Goal: Information Seeking & Learning: Check status

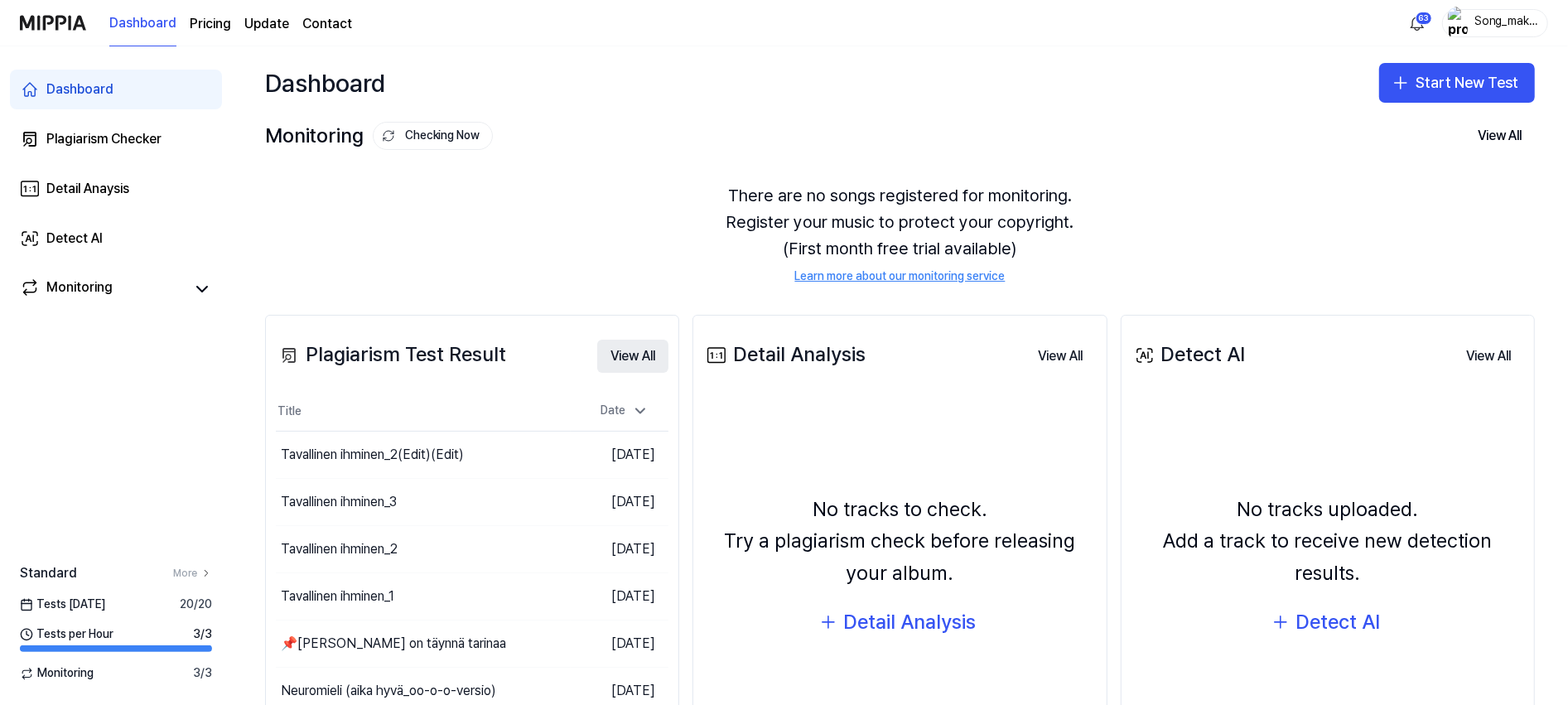
click at [610, 349] on button "View All" at bounding box center [632, 355] width 71 height 33
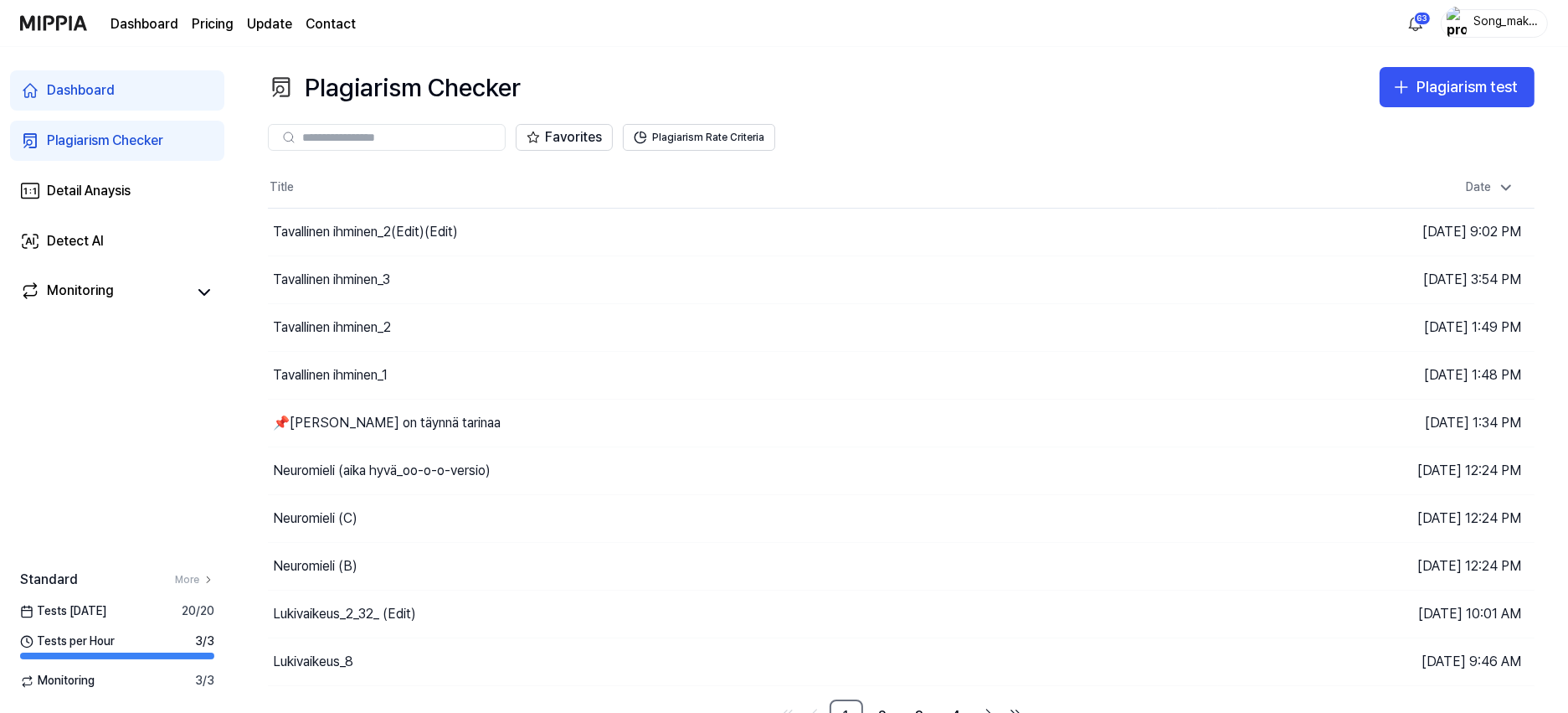
scroll to position [21, 0]
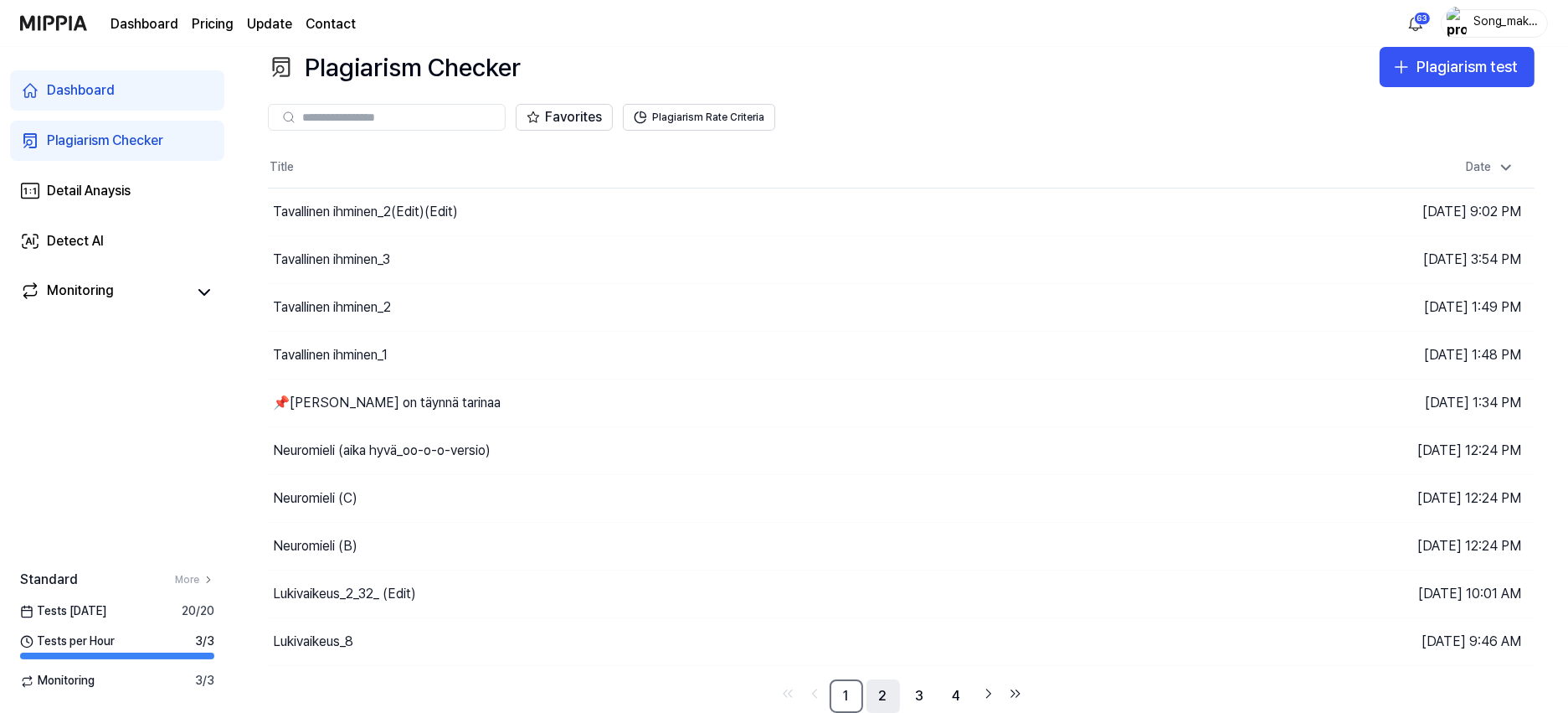
click at [884, 695] on link "2" at bounding box center [883, 696] width 33 height 33
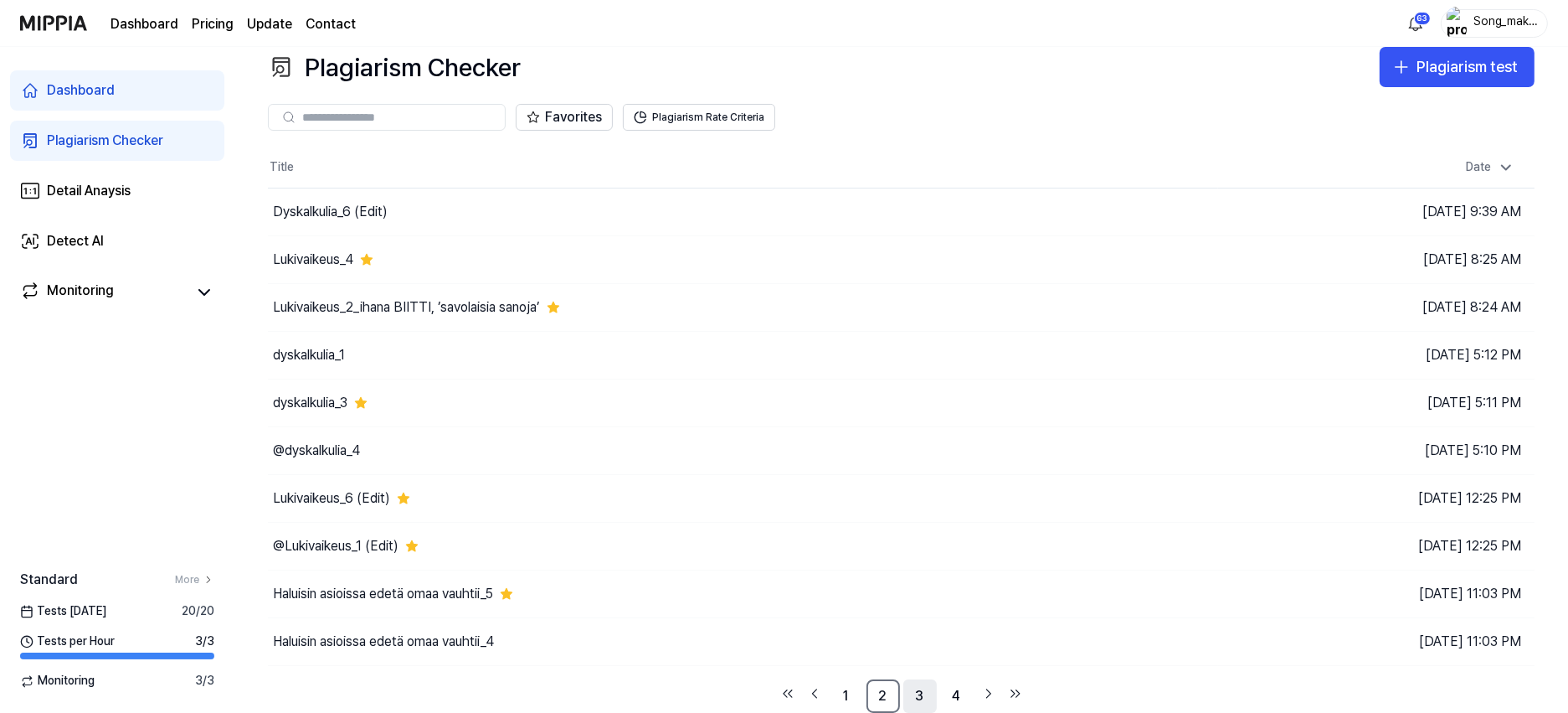
click at [908, 691] on link "3" at bounding box center [920, 696] width 33 height 33
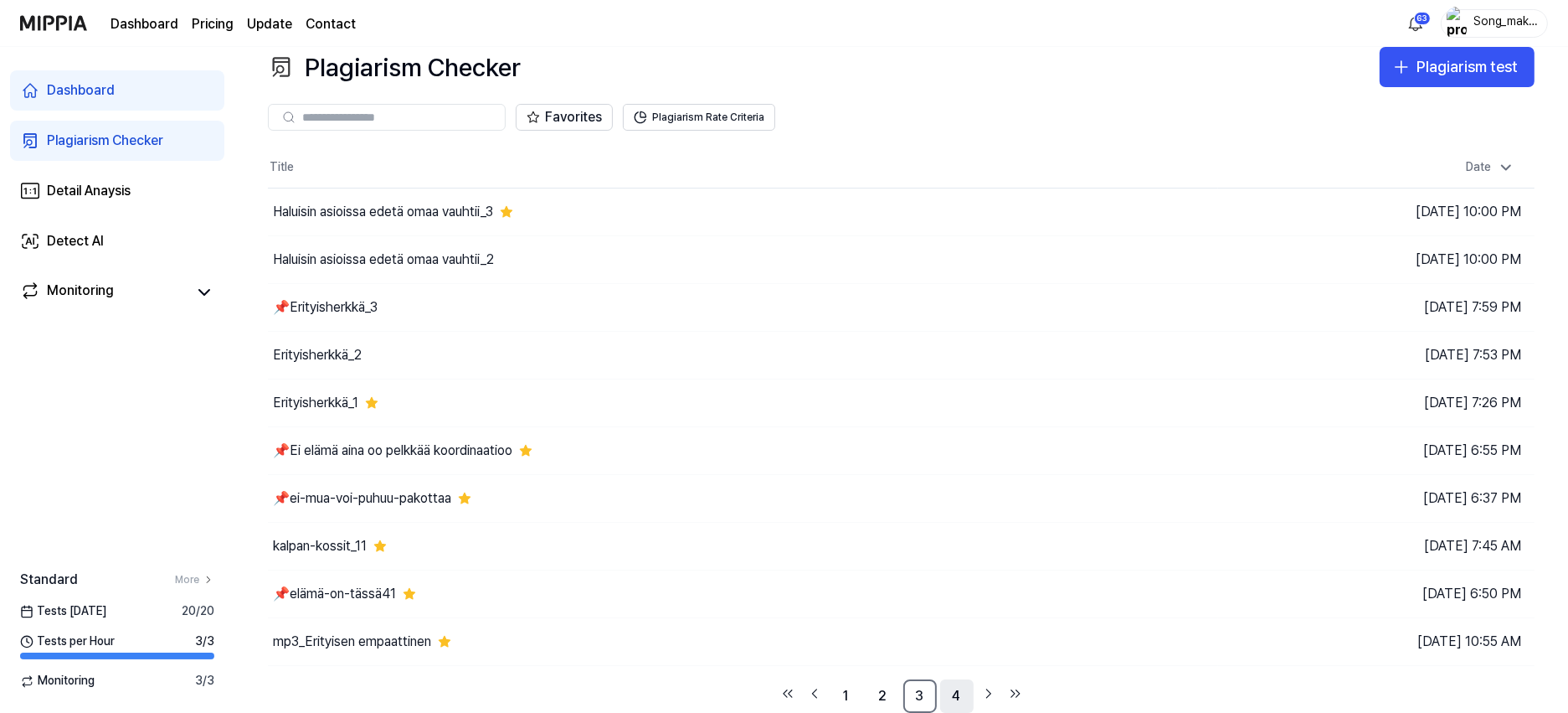
click at [956, 690] on link "4" at bounding box center [956, 696] width 33 height 33
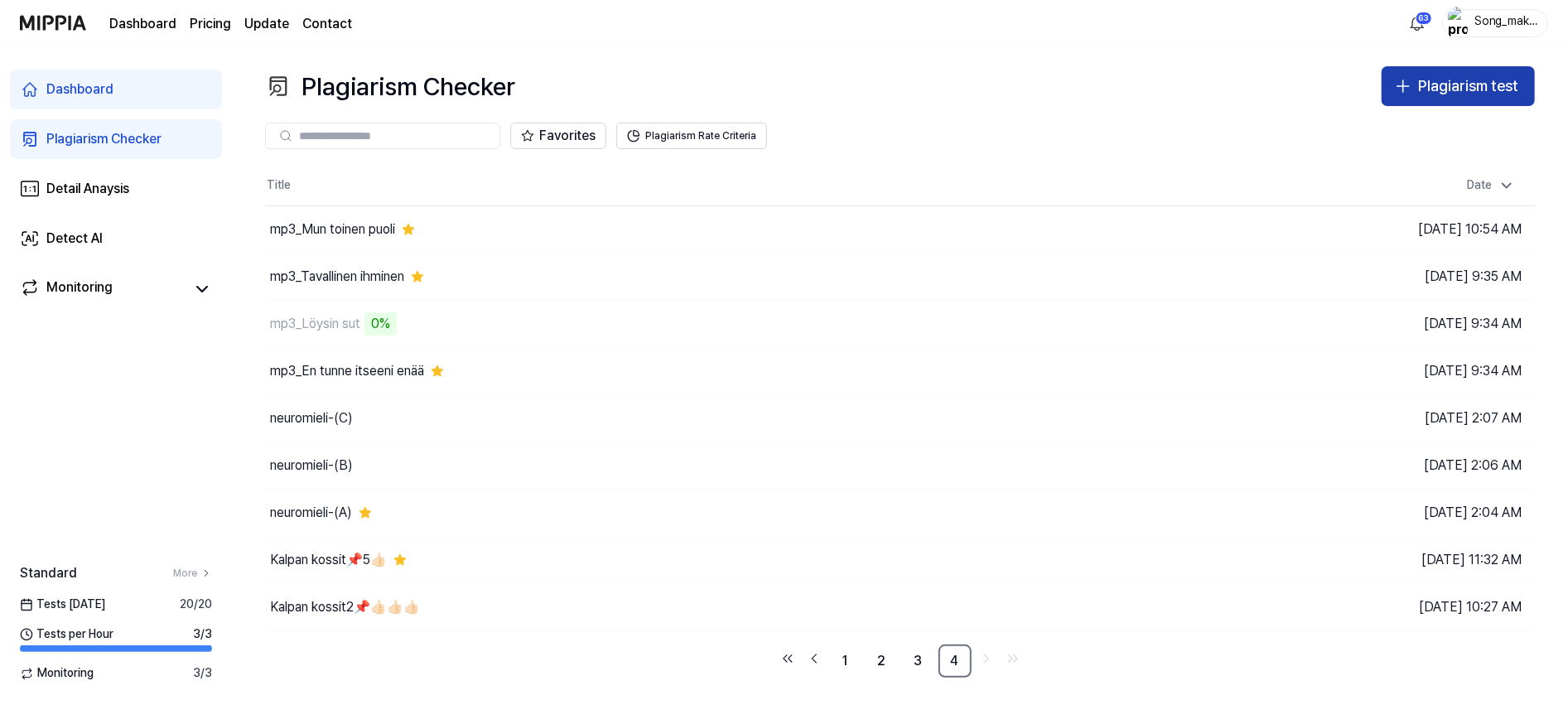
click at [1475, 70] on button "Plagiarism test" at bounding box center [1458, 85] width 153 height 40
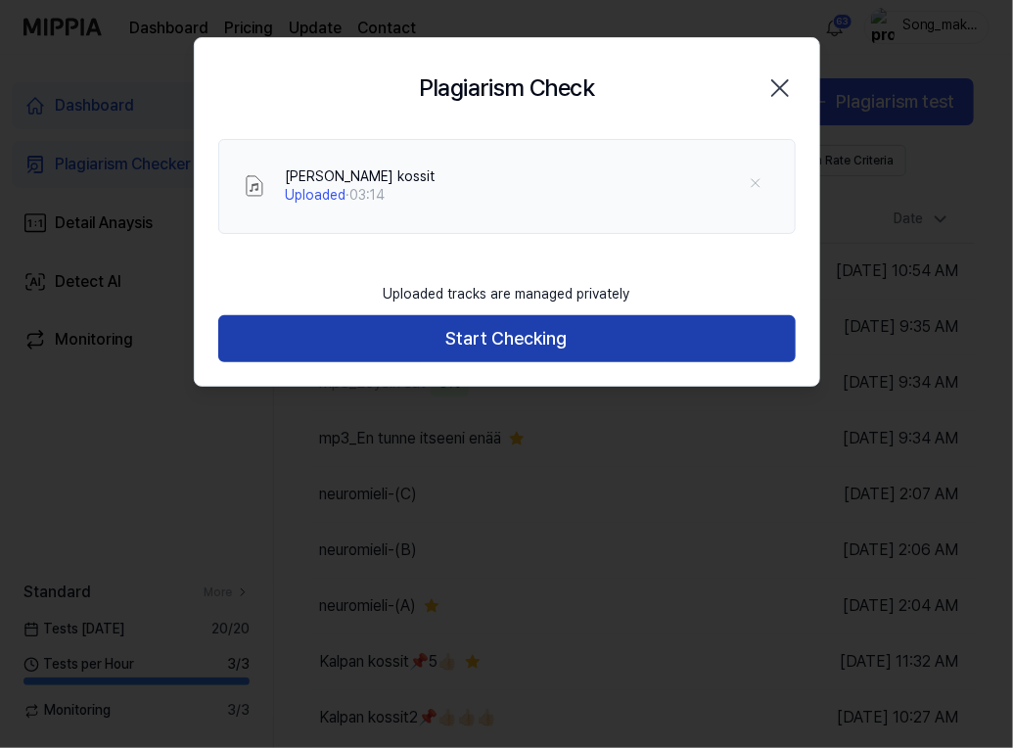
click at [528, 340] on button "Start Checking" at bounding box center [506, 338] width 577 height 47
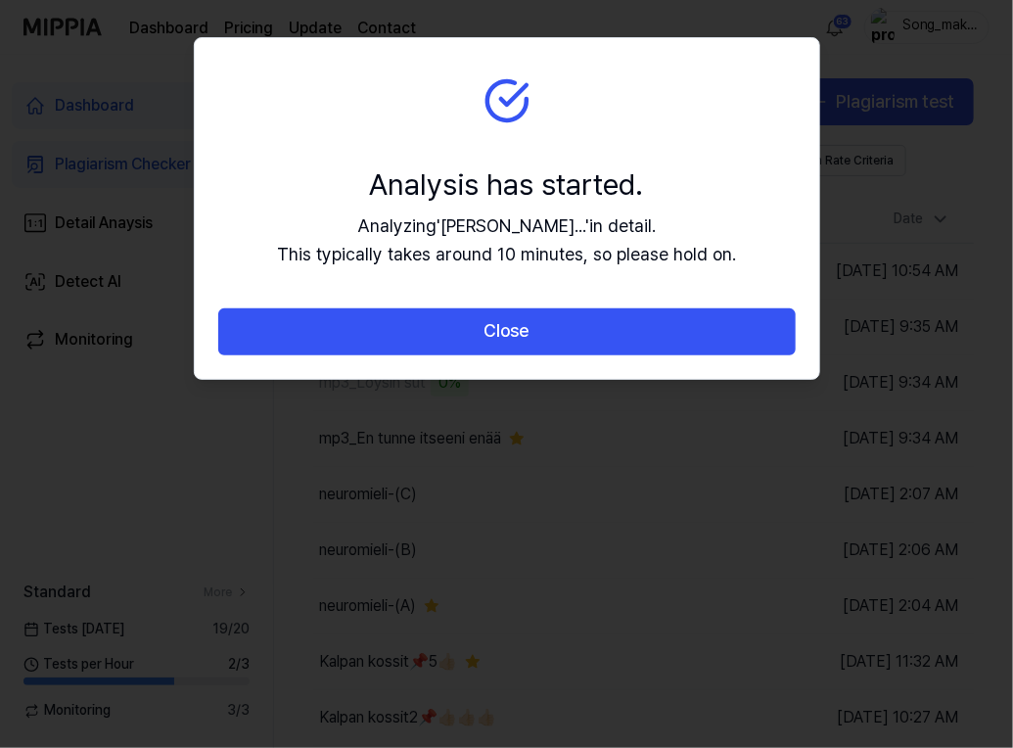
click at [528, 340] on button "Close" at bounding box center [506, 331] width 577 height 47
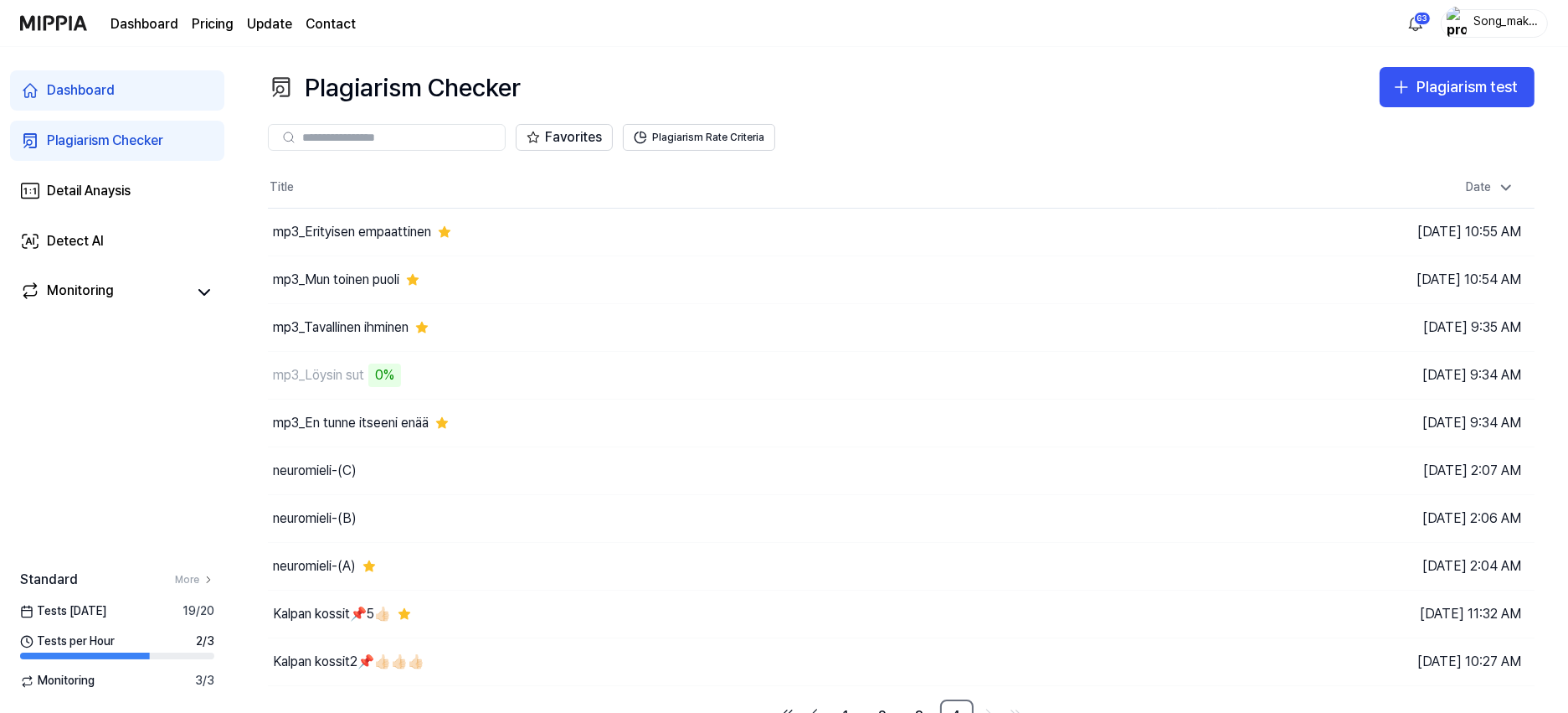
scroll to position [21, 0]
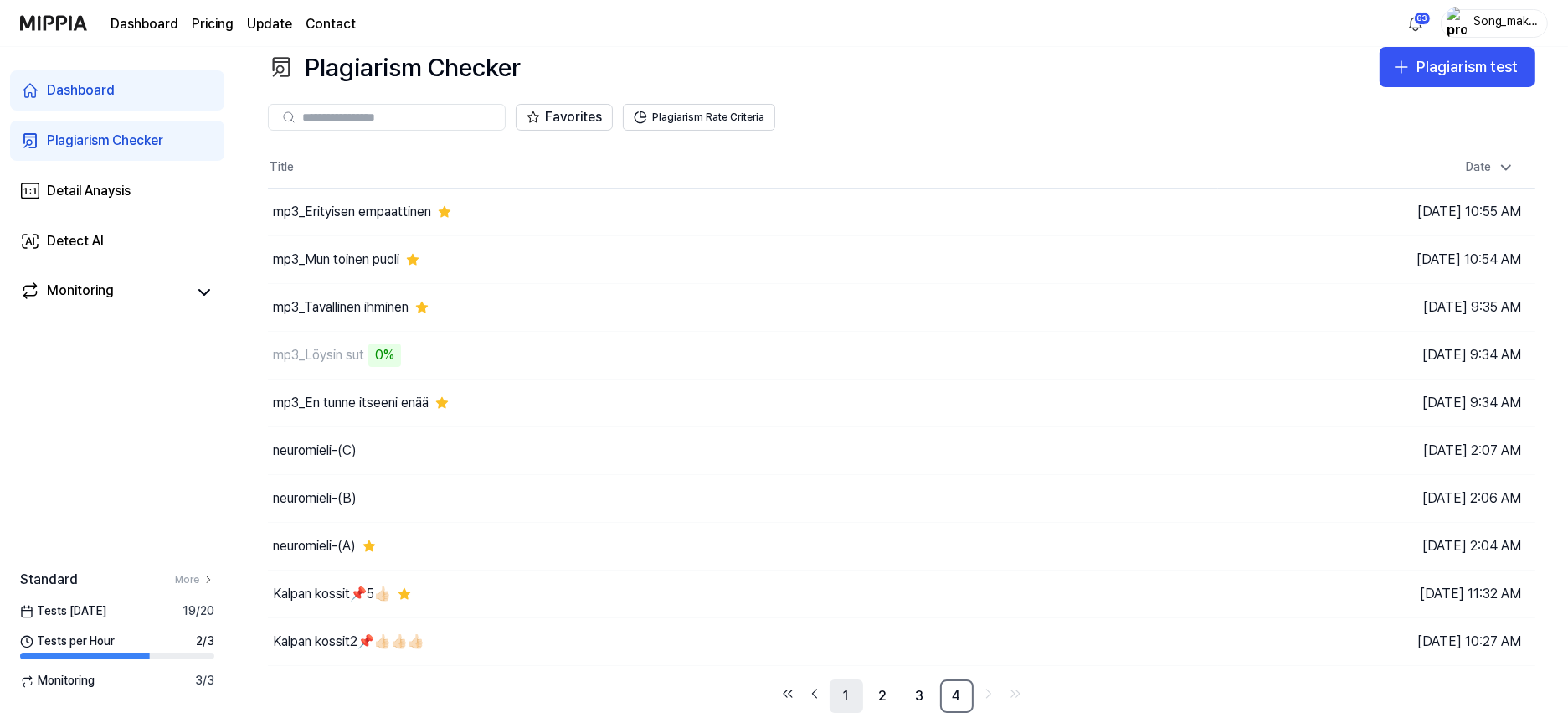
click at [853, 693] on link "1" at bounding box center [846, 696] width 33 height 33
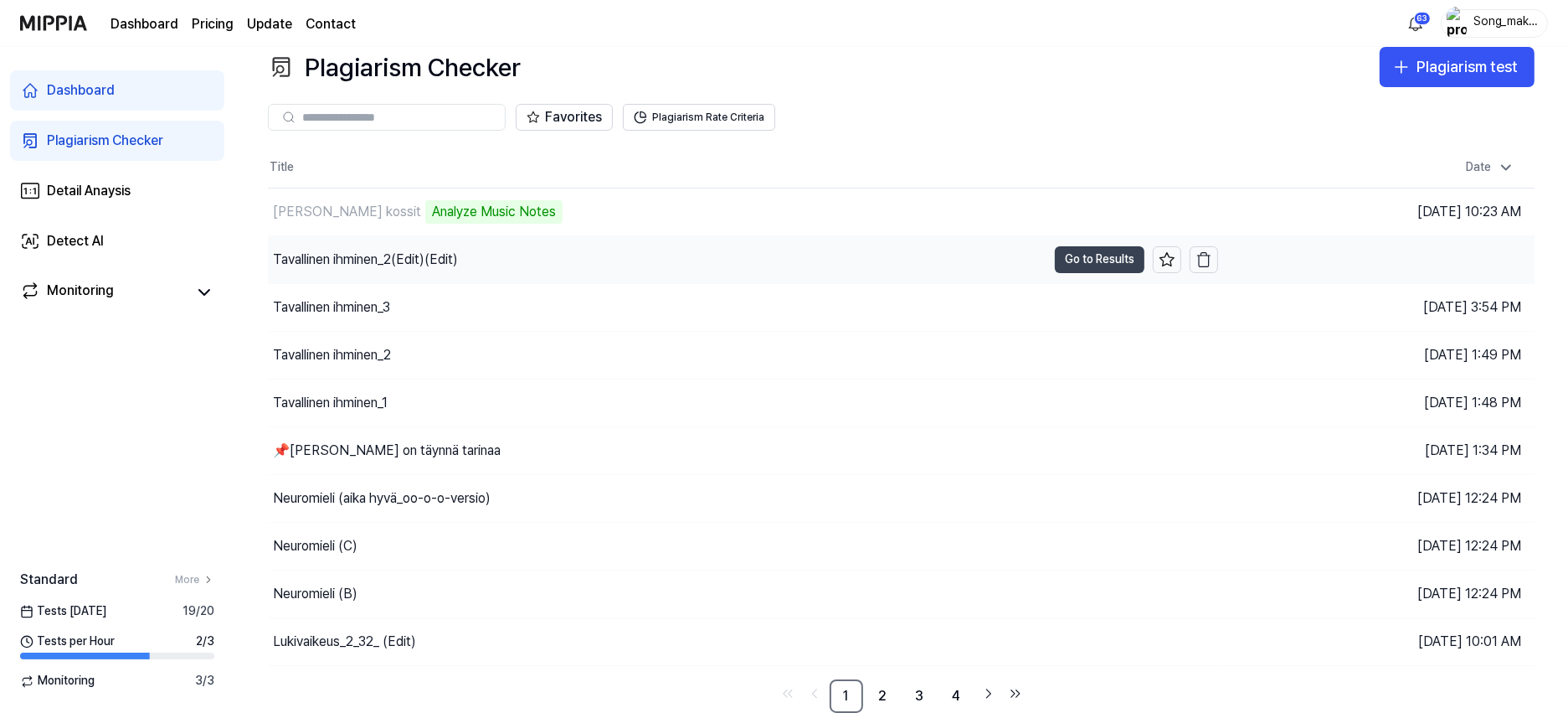
click at [1093, 253] on button "Go to Results" at bounding box center [1099, 259] width 90 height 27
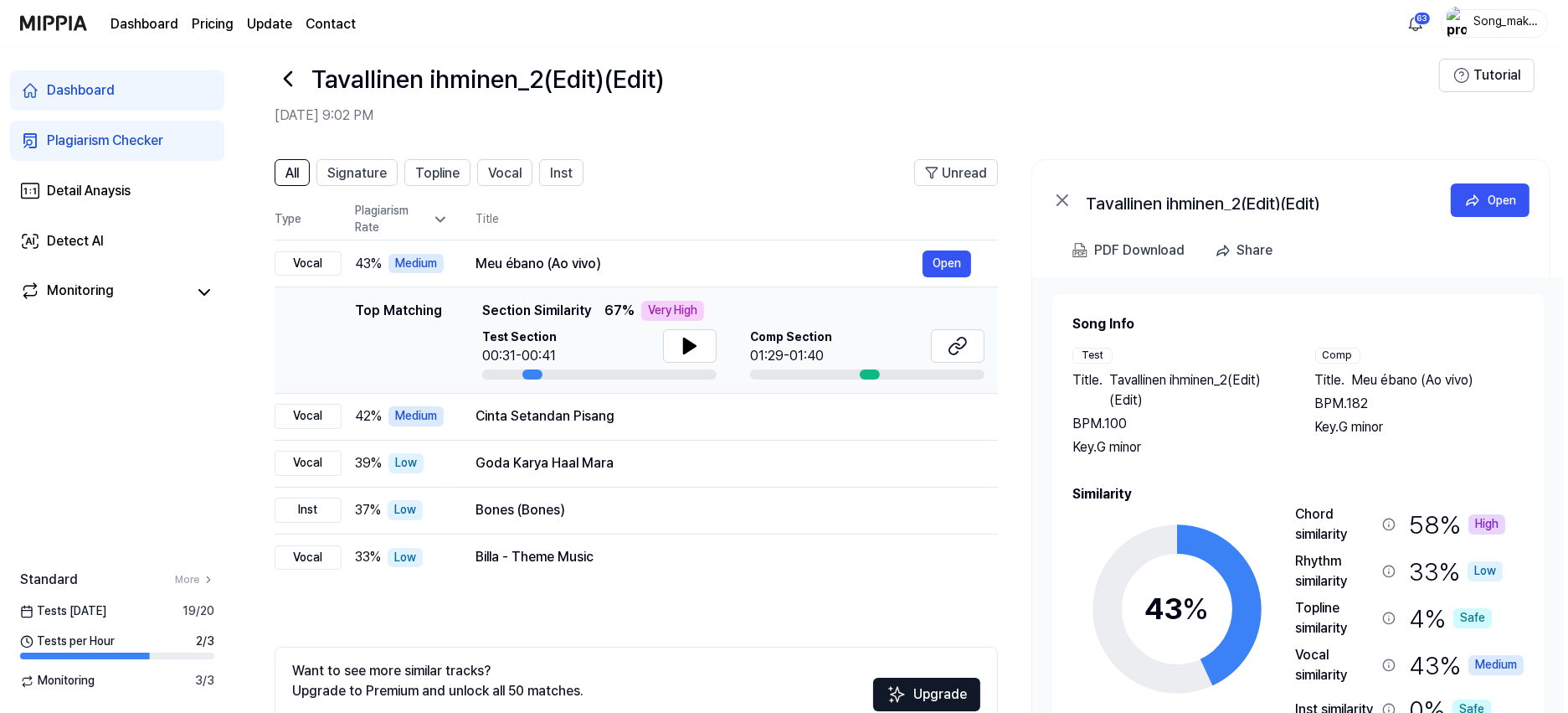
click at [298, 66] on icon at bounding box center [287, 78] width 27 height 27
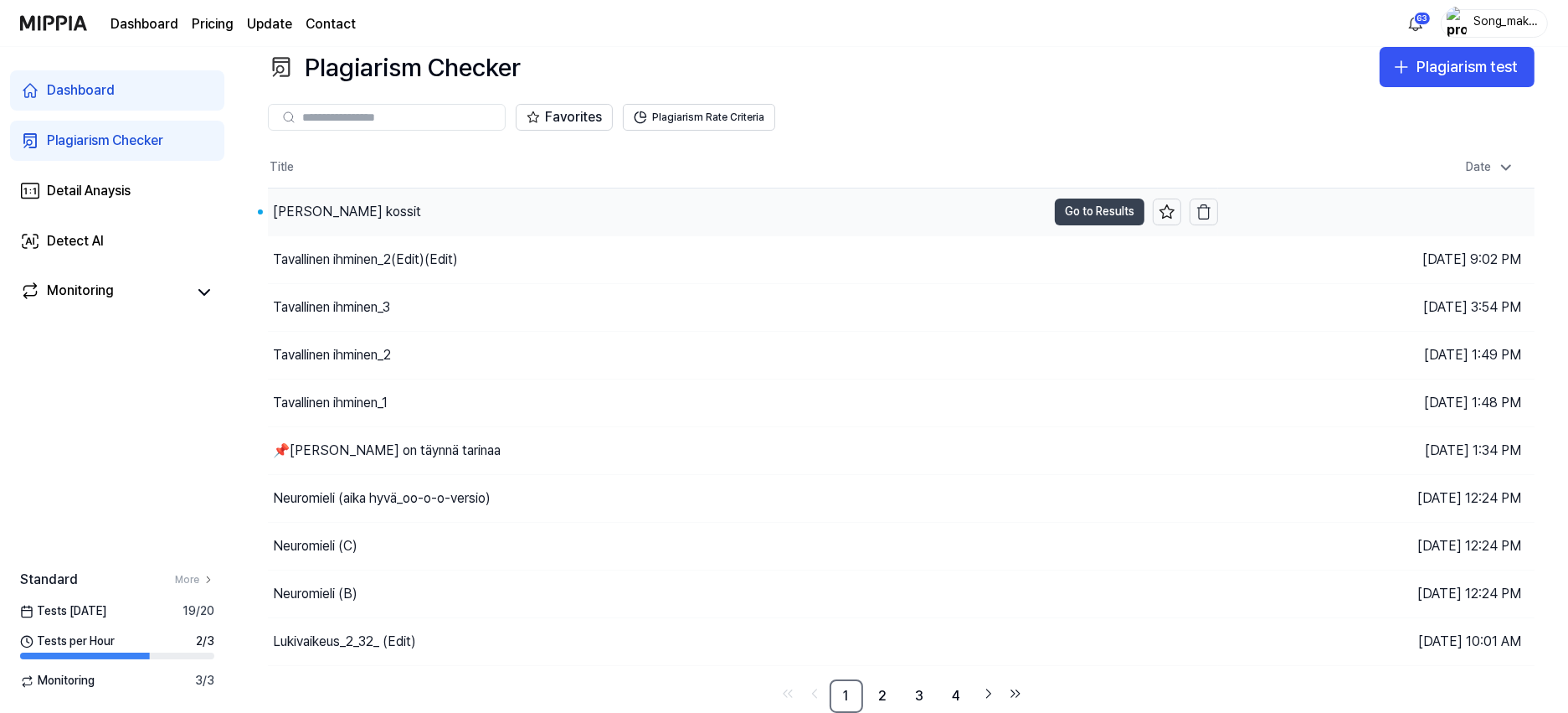
click at [1076, 199] on button "Go to Results" at bounding box center [1099, 211] width 90 height 27
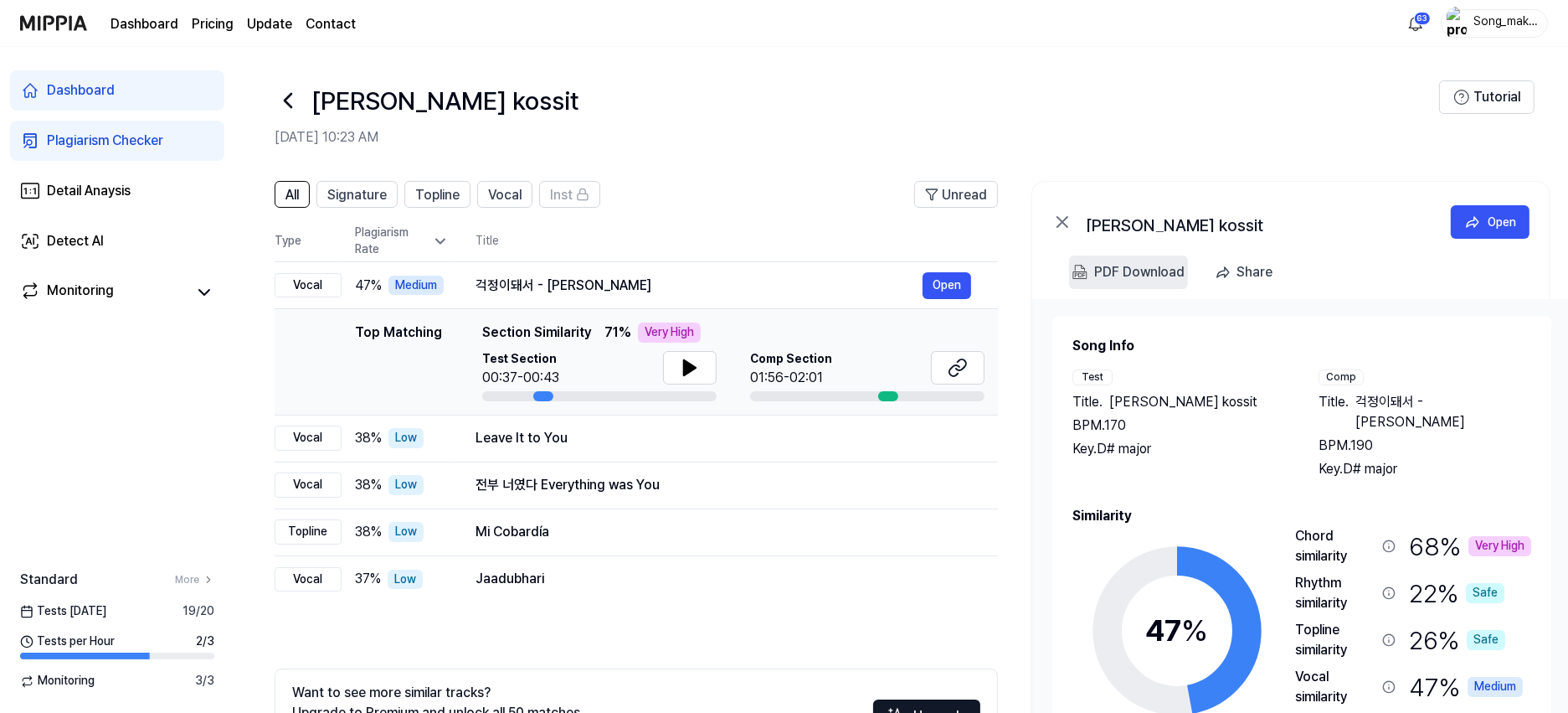
click at [1149, 276] on div "PDF Download" at bounding box center [1139, 271] width 91 height 21
